Goal: Task Accomplishment & Management: Manage account settings

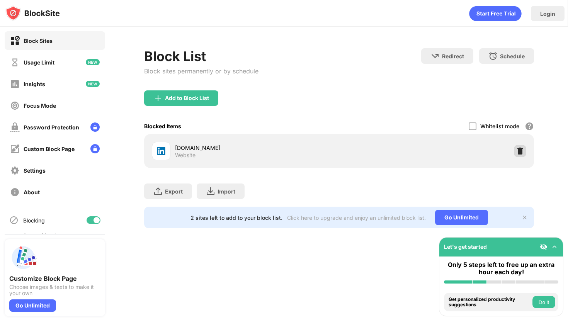
click at [516, 148] on img at bounding box center [520, 151] width 8 height 8
